Goal: Task Accomplishment & Management: Manage account settings

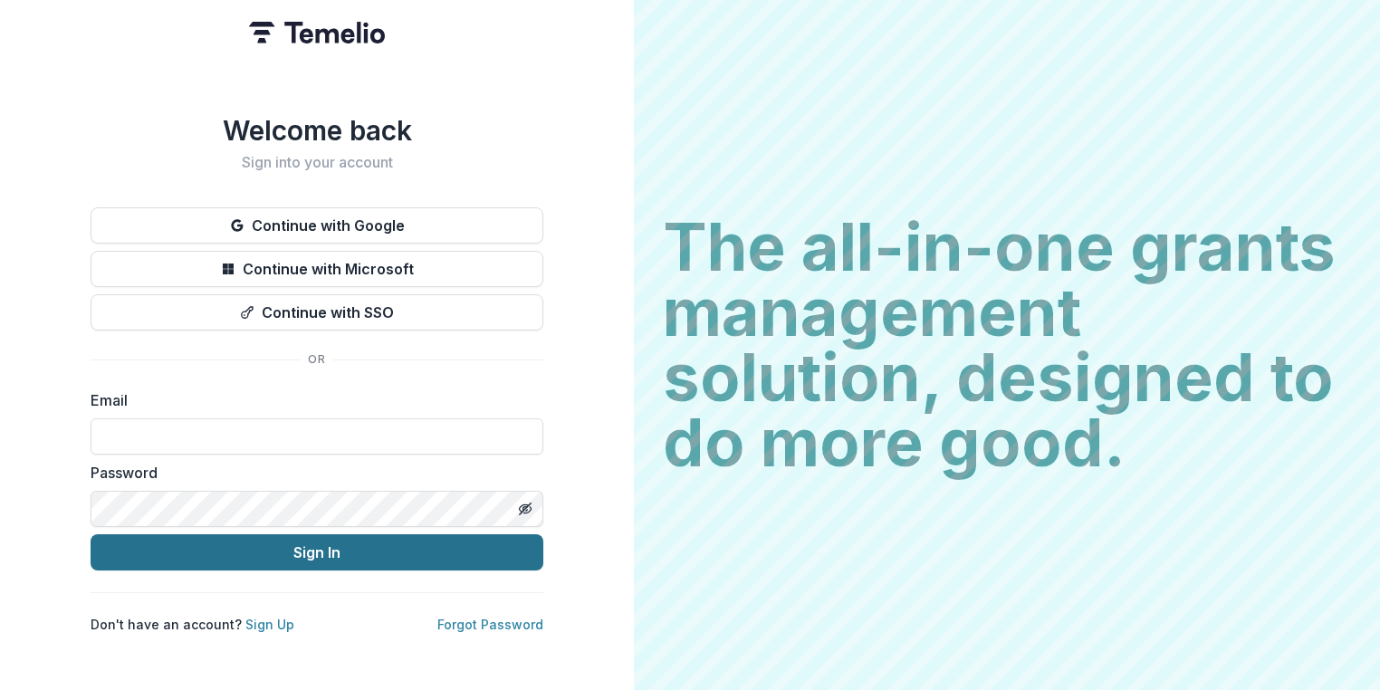
type input "**********"
click at [295, 542] on button "Sign In" at bounding box center [317, 552] width 453 height 36
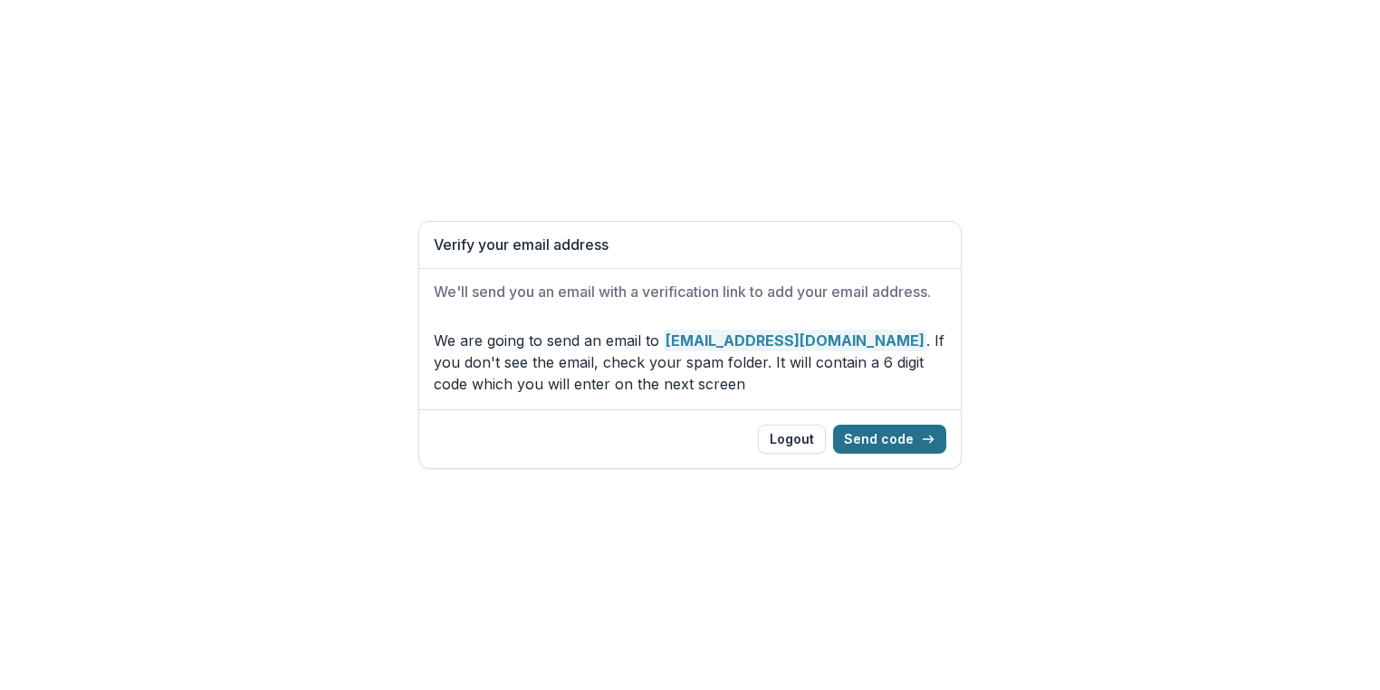
click at [890, 431] on button "Send code" at bounding box center [889, 439] width 113 height 29
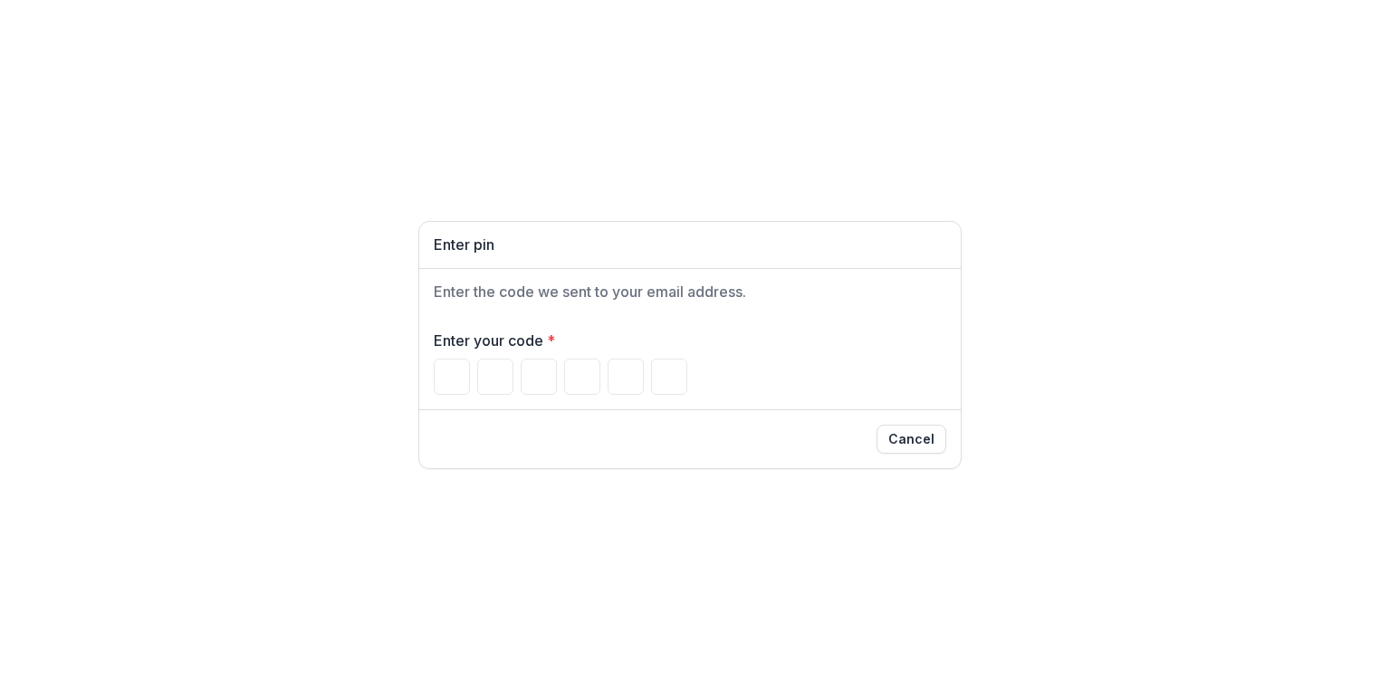
click at [1192, 237] on div "Enter pin Enter the code we sent to your email address. Enter your code * Cancel" at bounding box center [690, 345] width 1380 height 690
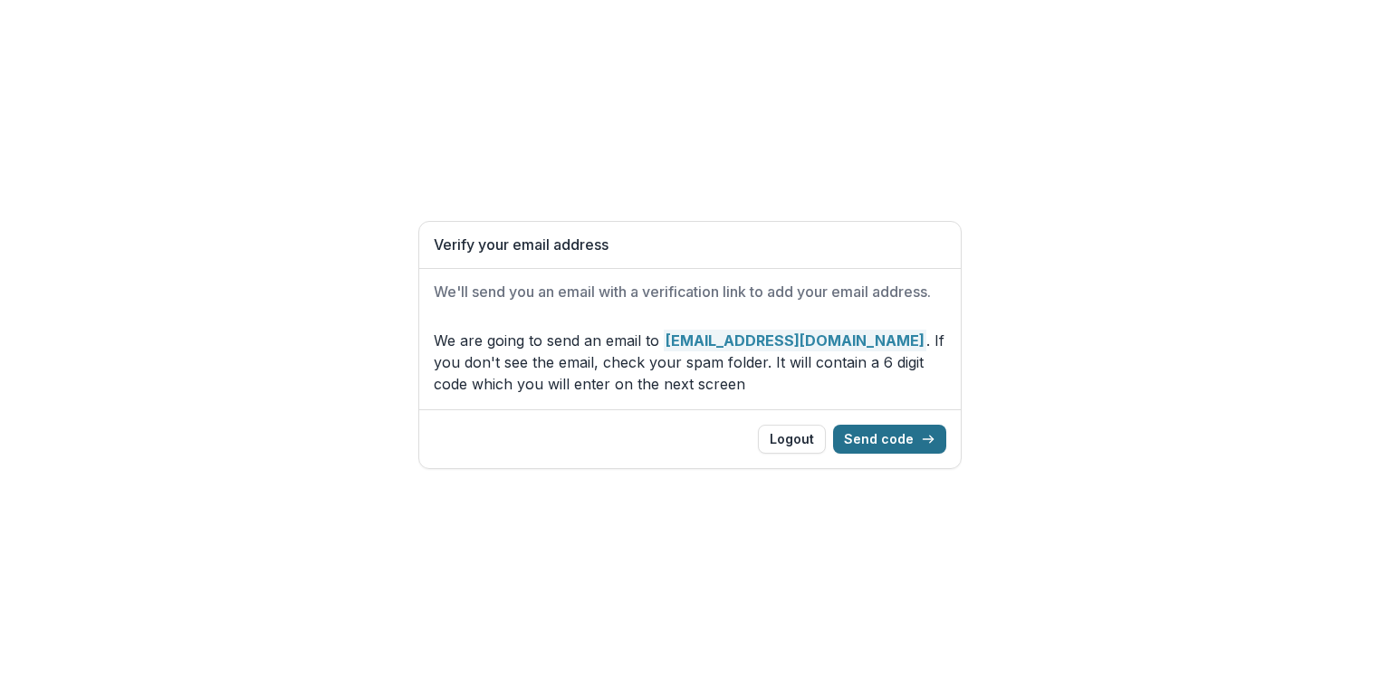
click at [882, 430] on button "Send code" at bounding box center [889, 439] width 113 height 29
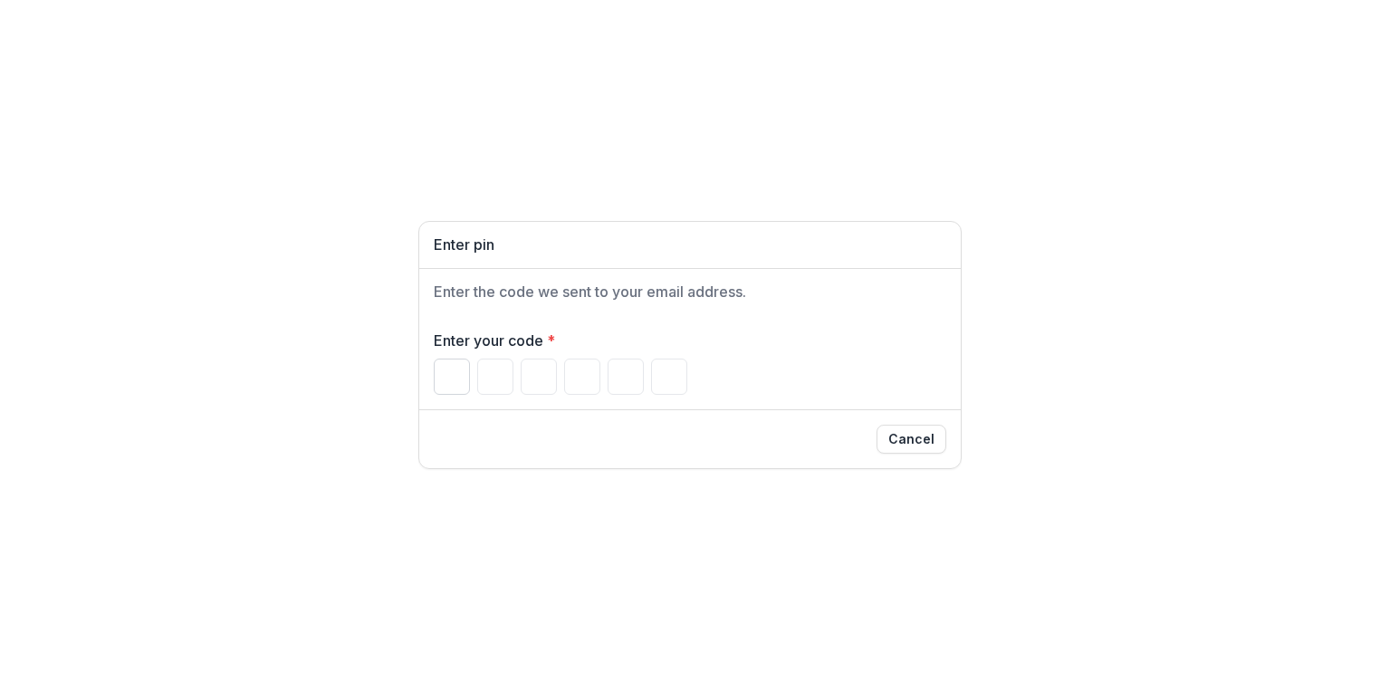
click at [447, 382] on input "Please enter your pin code" at bounding box center [452, 377] width 36 height 36
type input "*"
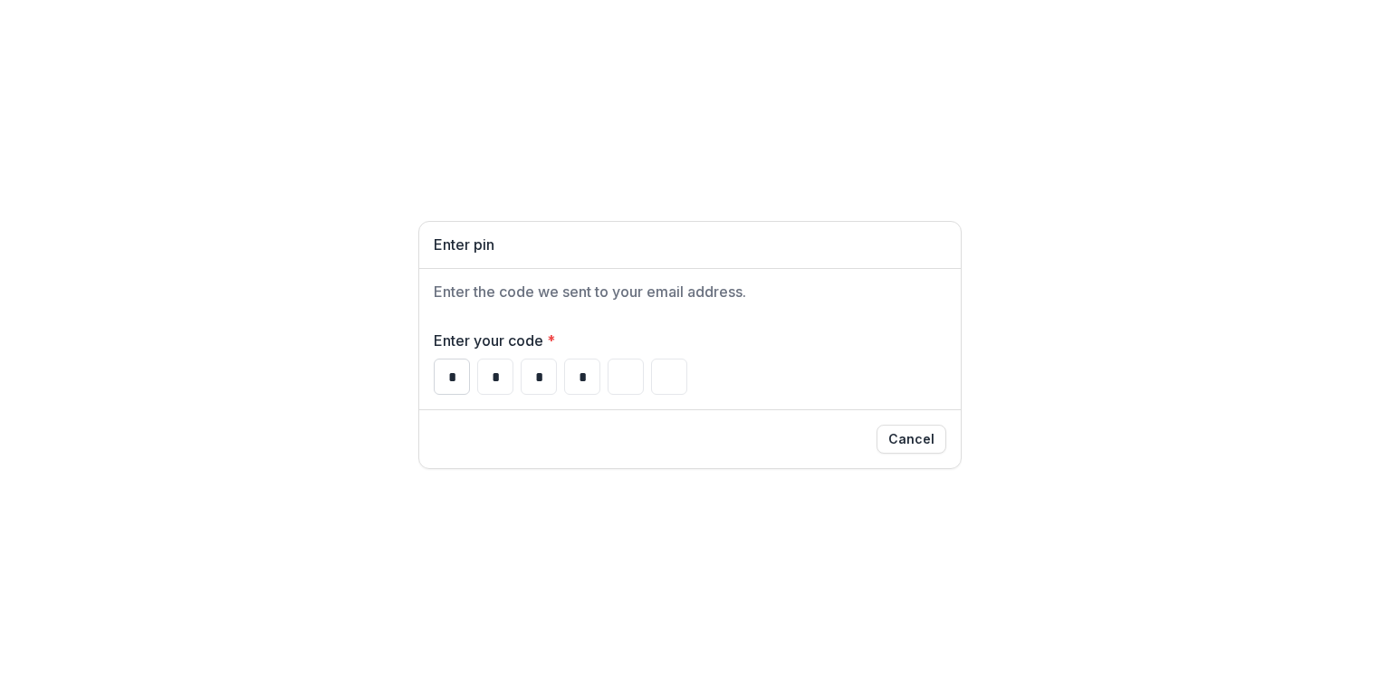
type input "*"
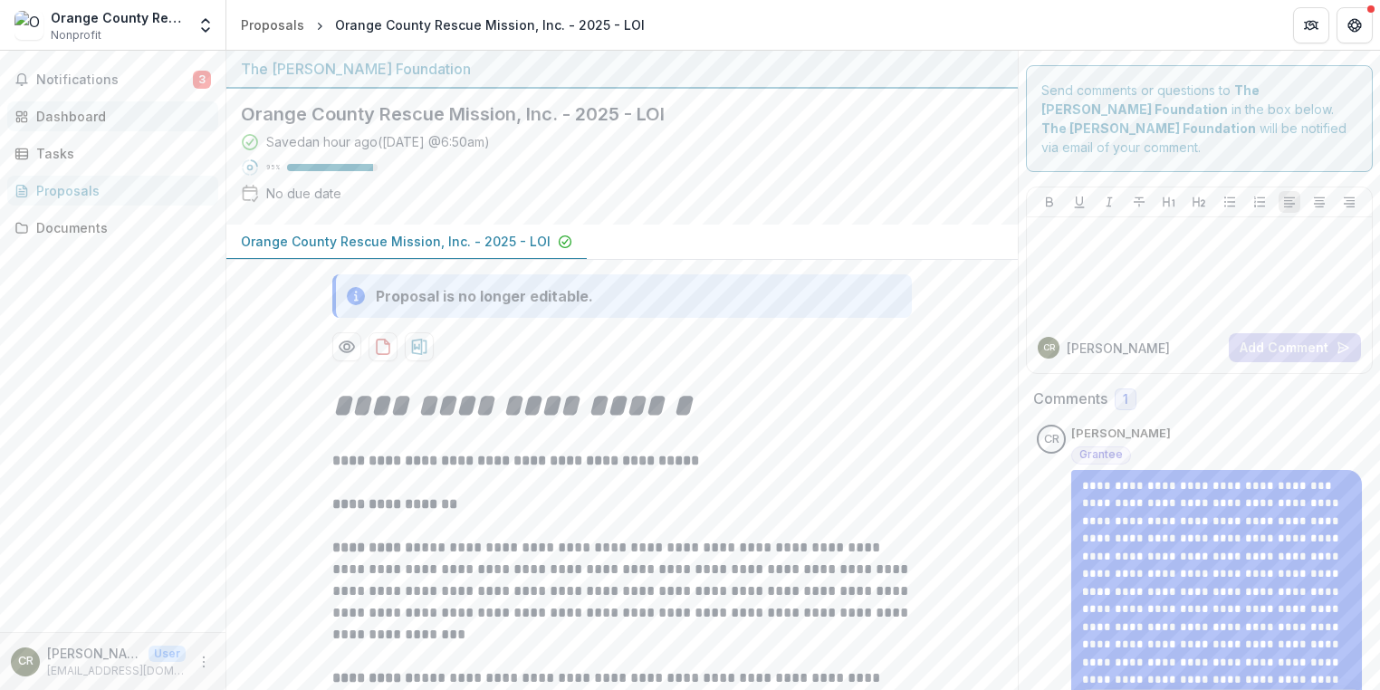
click at [46, 104] on link "Dashboard" at bounding box center [112, 116] width 211 height 30
